Goal: Transaction & Acquisition: Purchase product/service

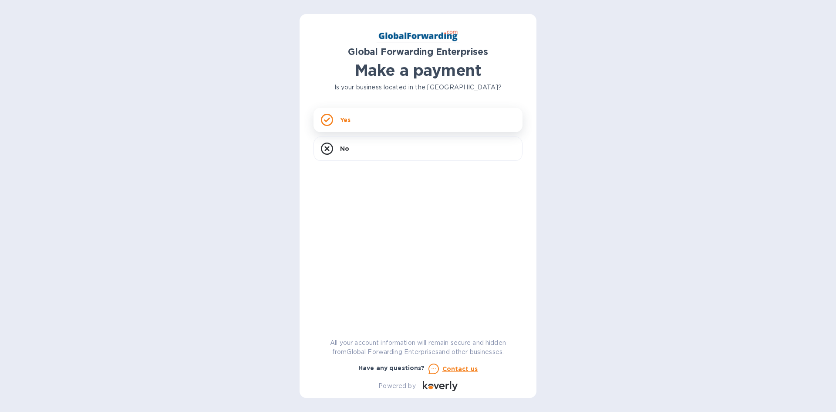
click at [346, 122] on p "Yes" at bounding box center [345, 119] width 10 height 9
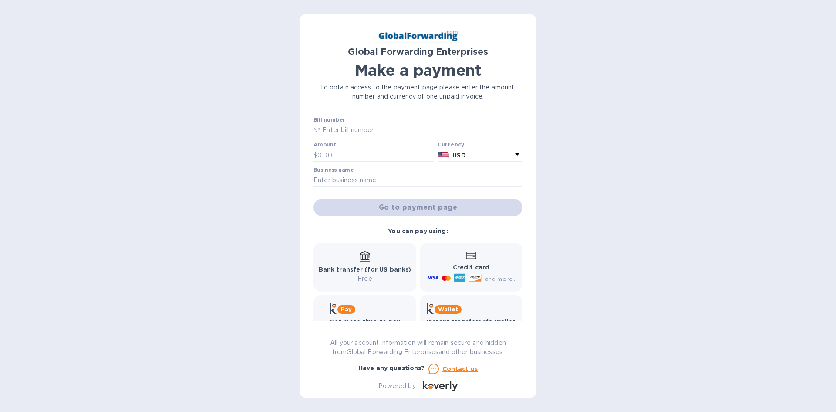
click at [346, 132] on input "text" at bounding box center [422, 130] width 202 height 13
type input "79612008"
type input "223.56"
click at [347, 182] on input "text" at bounding box center [418, 180] width 209 height 13
type input "Seymour Auto Wrecking Inc."
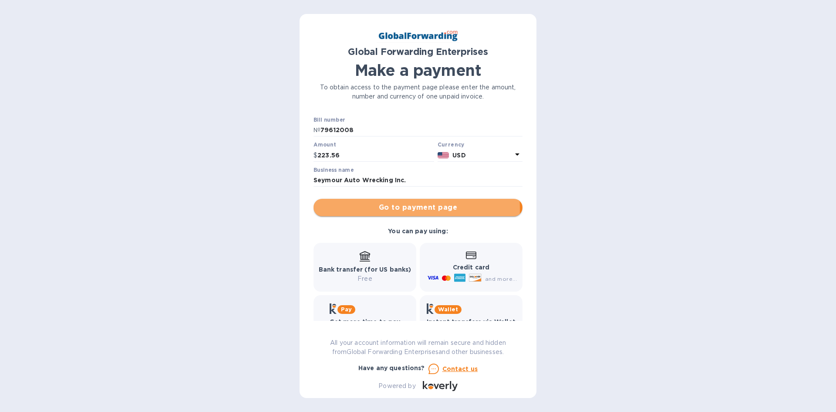
click at [372, 209] on span "Go to payment page" at bounding box center [418, 207] width 195 height 10
